Goal: Find contact information: Find contact information

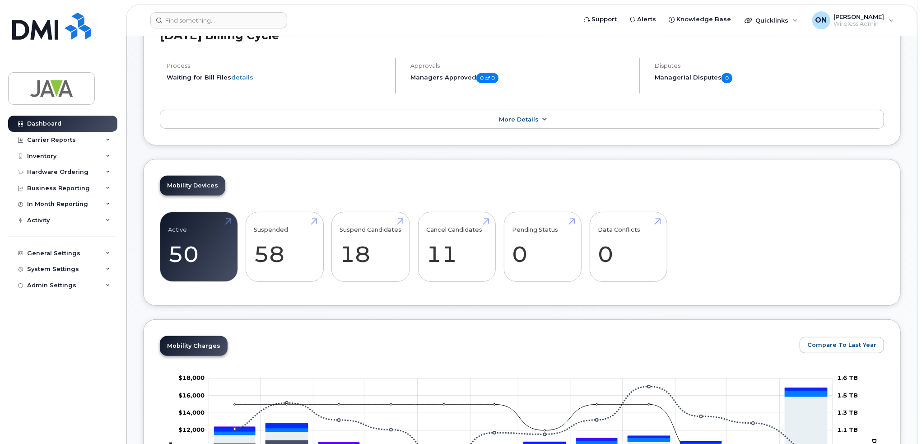
scroll to position [90, 0]
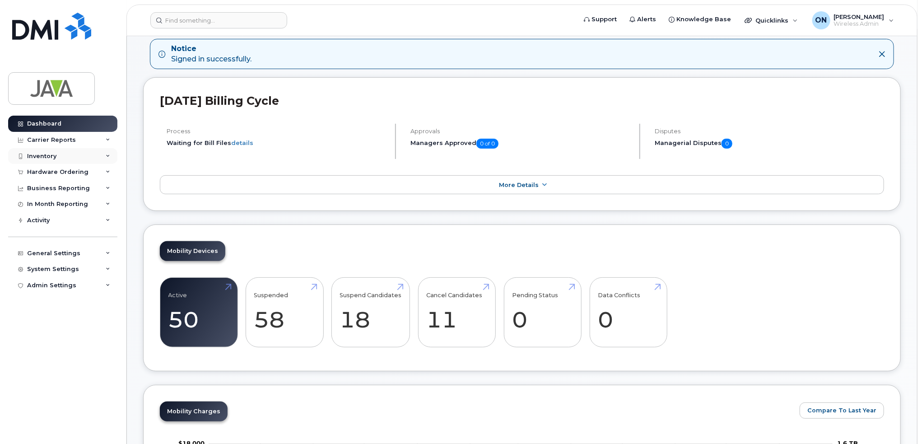
click at [102, 154] on div "Inventory" at bounding box center [62, 156] width 109 height 16
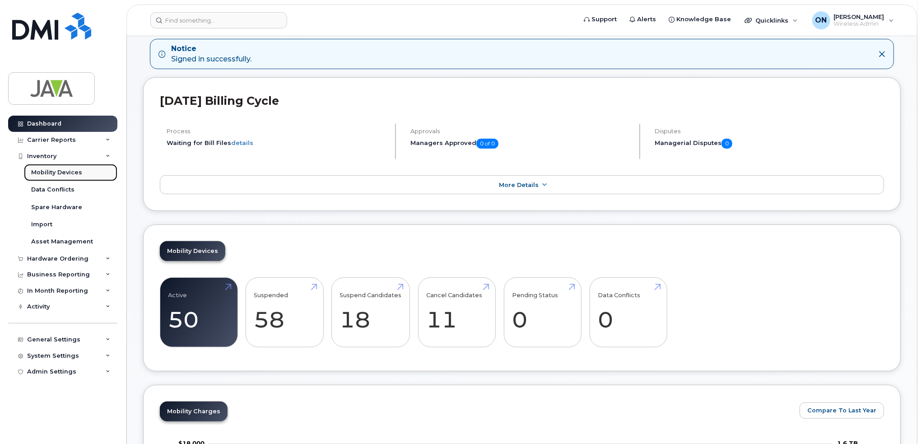
click at [67, 171] on div "Mobility Devices" at bounding box center [56, 172] width 51 height 8
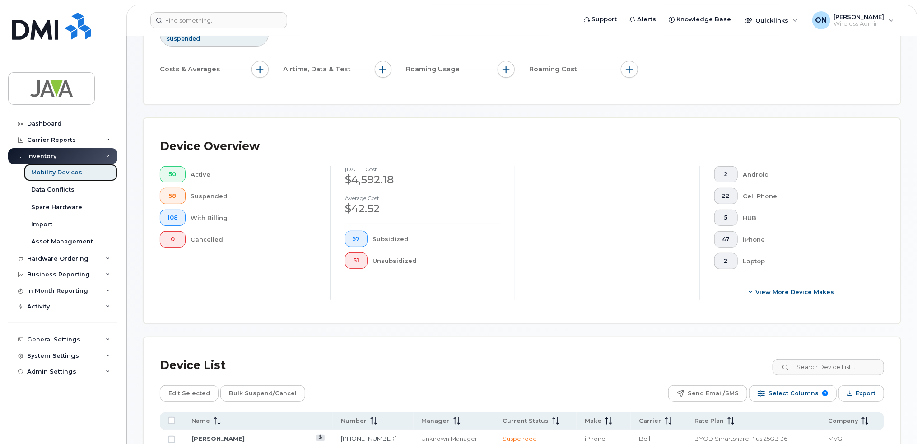
scroll to position [290, 0]
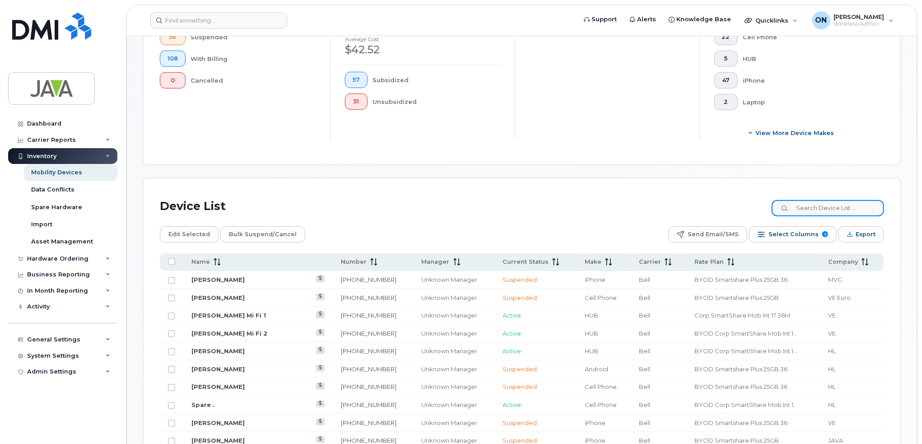
click at [821, 205] on input at bounding box center [828, 208] width 112 height 16
paste input "Terence Clark"
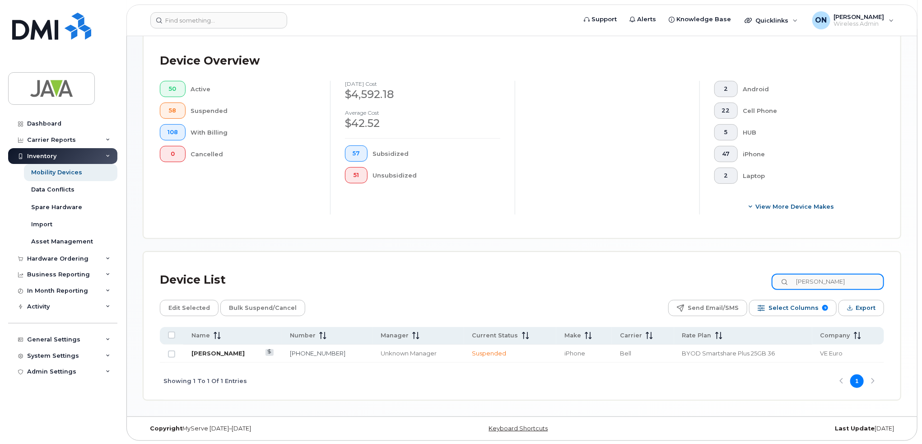
type input "Terence Clark"
click at [215, 350] on link "[PERSON_NAME]" at bounding box center [217, 353] width 53 height 7
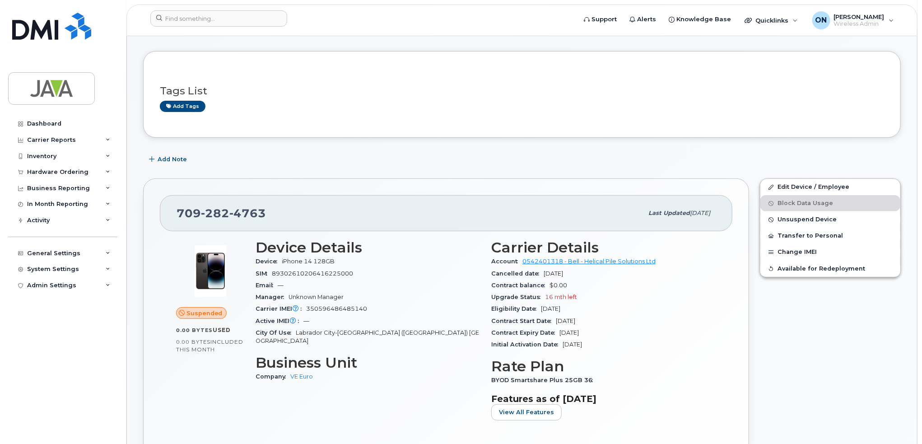
scroll to position [45, 0]
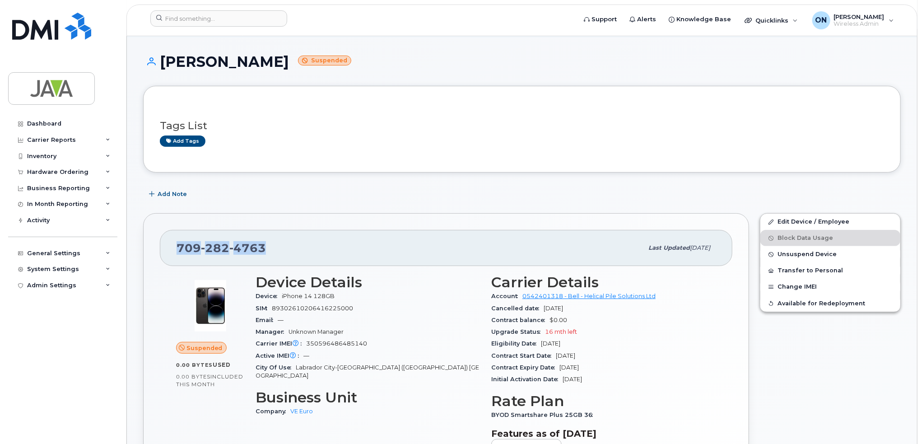
drag, startPoint x: 179, startPoint y: 243, endPoint x: 264, endPoint y: 244, distance: 85.4
click at [264, 244] on div "[PHONE_NUMBER]" at bounding box center [410, 247] width 467 height 19
copy span "[PHONE_NUMBER]"
